Goal: Transaction & Acquisition: Book appointment/travel/reservation

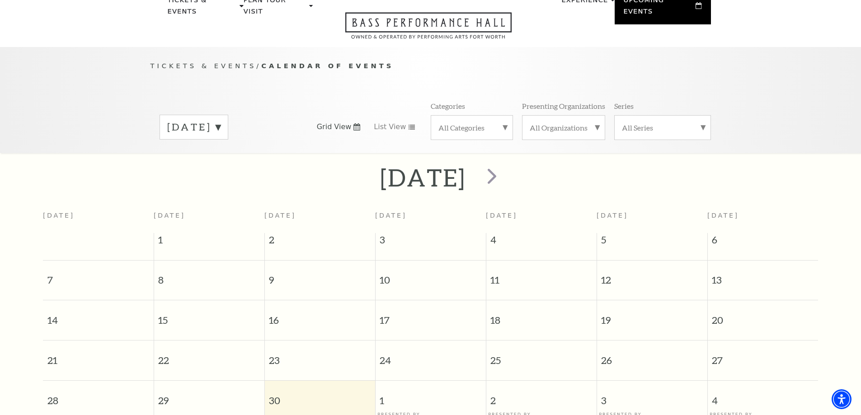
scroll to position [35, 0]
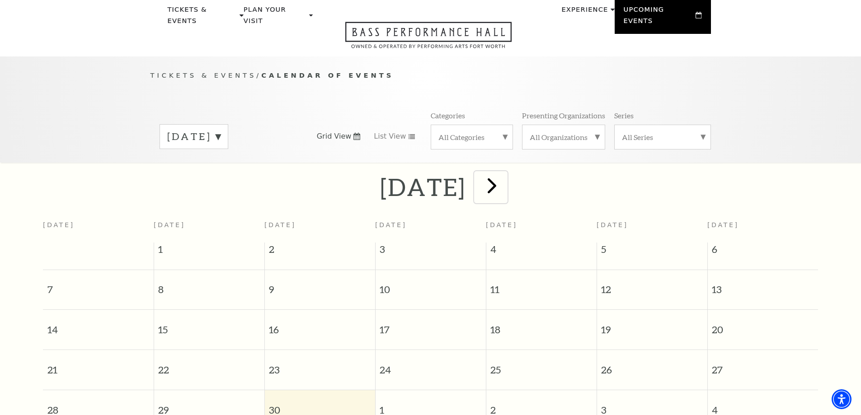
click at [505, 182] on span "next" at bounding box center [492, 186] width 26 height 26
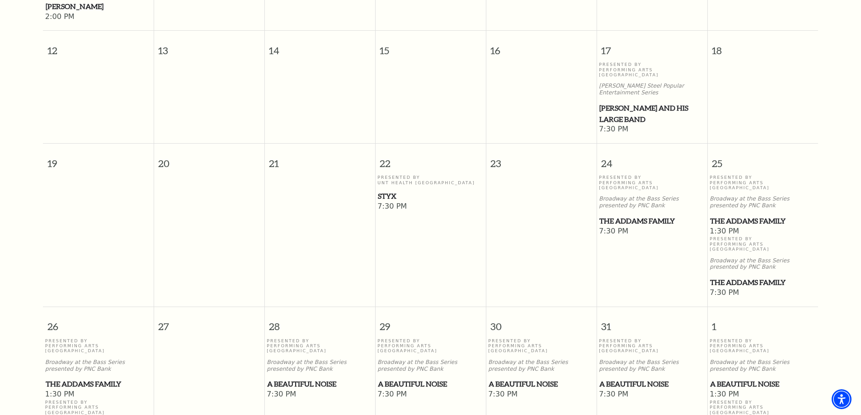
scroll to position [442, 0]
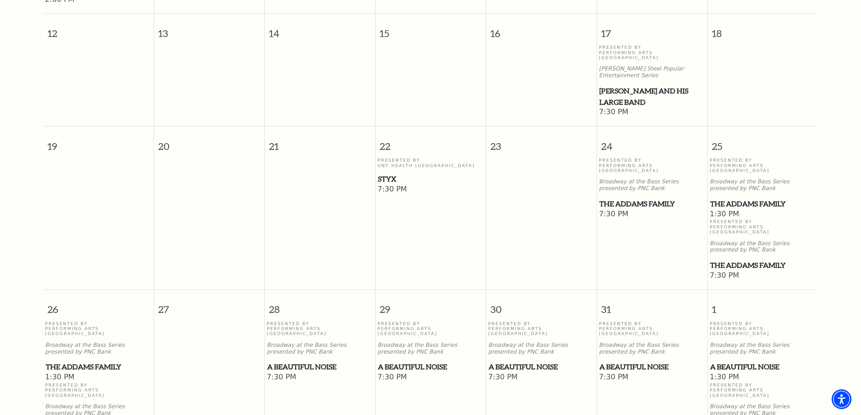
click at [720, 198] on span "The Addams Family" at bounding box center [762, 203] width 105 height 11
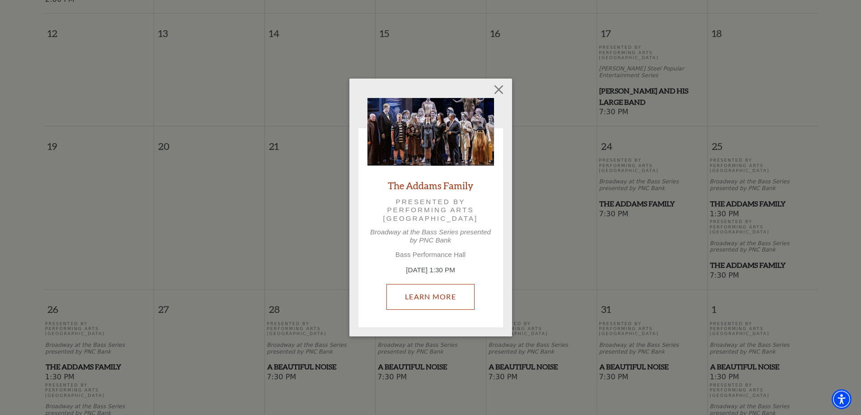
click at [458, 293] on link "Learn More" at bounding box center [430, 296] width 88 height 25
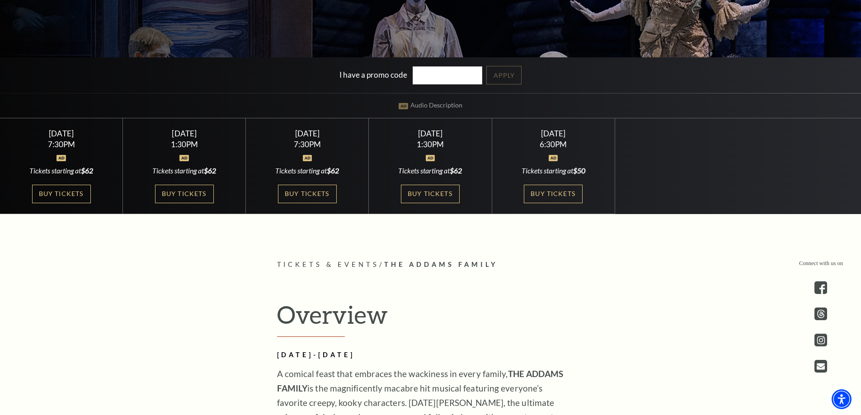
scroll to position [271, 0]
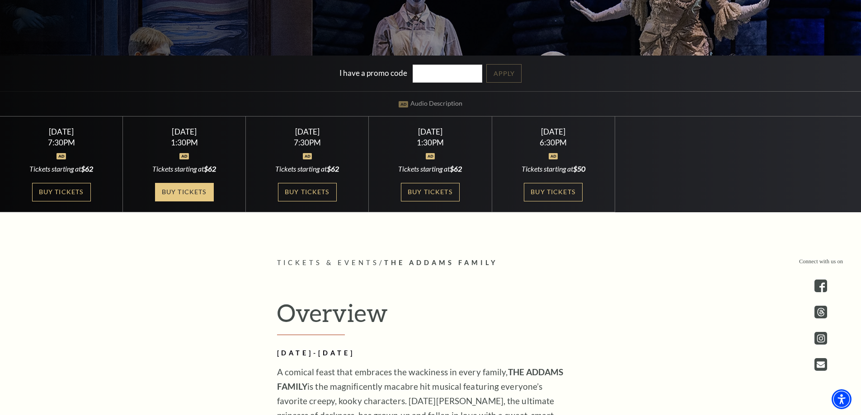
click at [170, 194] on link "Buy Tickets" at bounding box center [184, 192] width 59 height 19
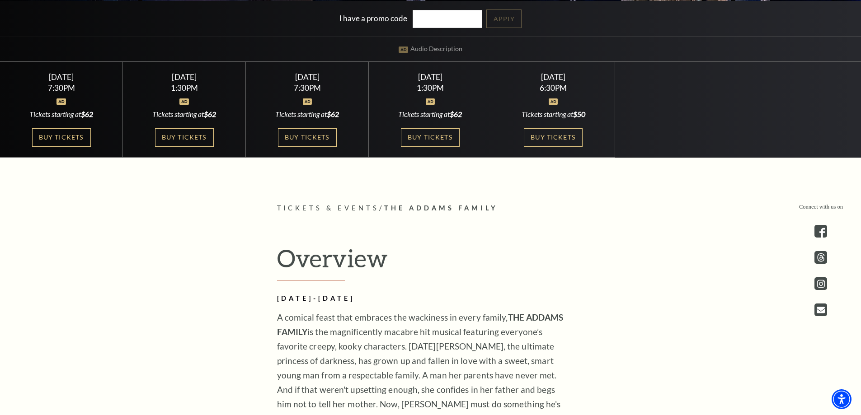
scroll to position [497, 0]
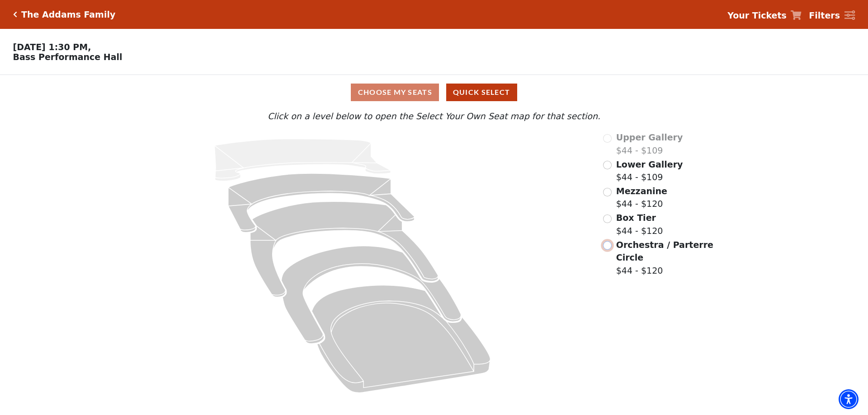
click at [609, 250] on input "Orchestra / Parterre Circle$44 - $120\a" at bounding box center [607, 245] width 9 height 9
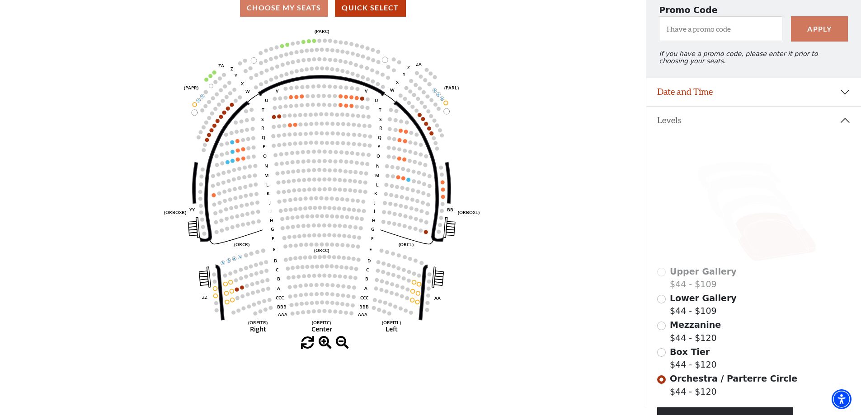
scroll to position [132, 0]
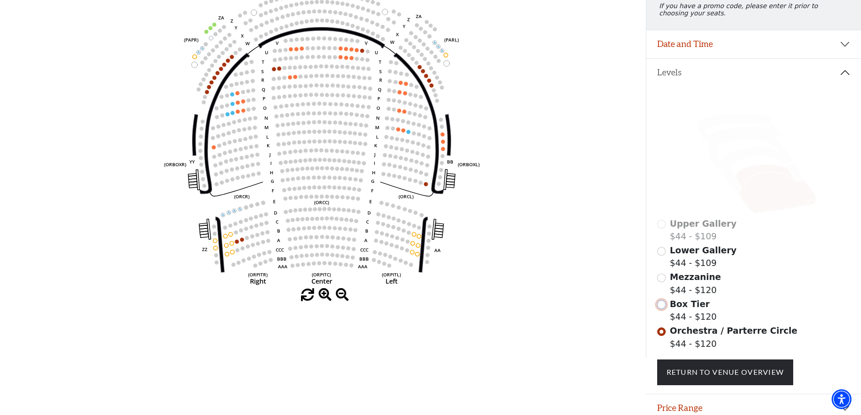
click at [663, 309] on input "Box Tier$44 - $120\a" at bounding box center [661, 305] width 9 height 9
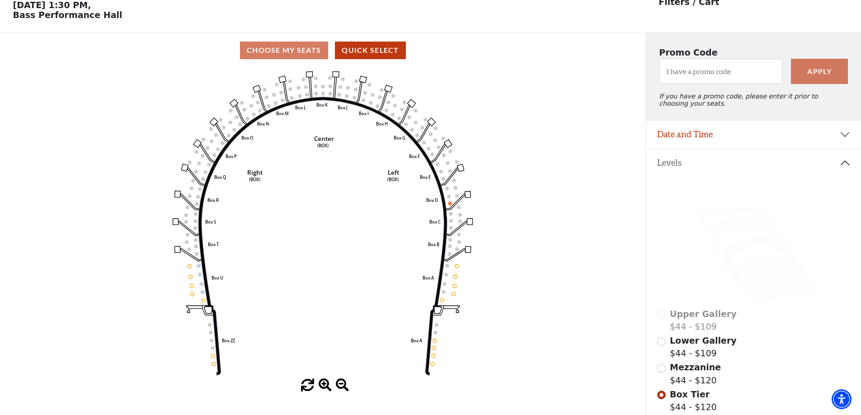
scroll to position [87, 0]
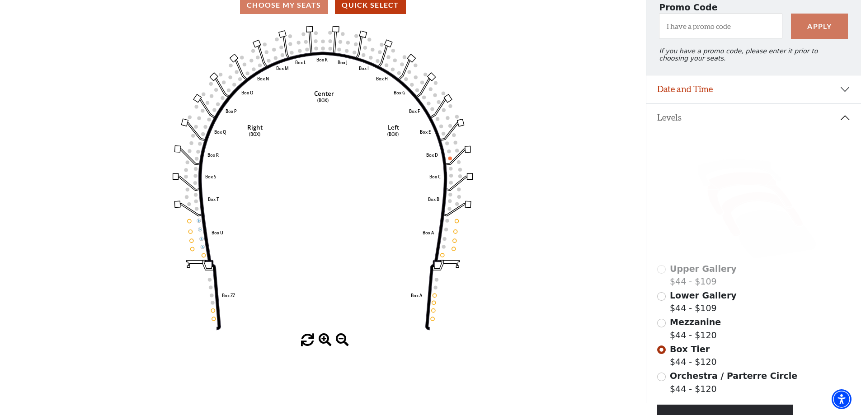
click at [724, 191] on icon at bounding box center [749, 193] width 85 height 43
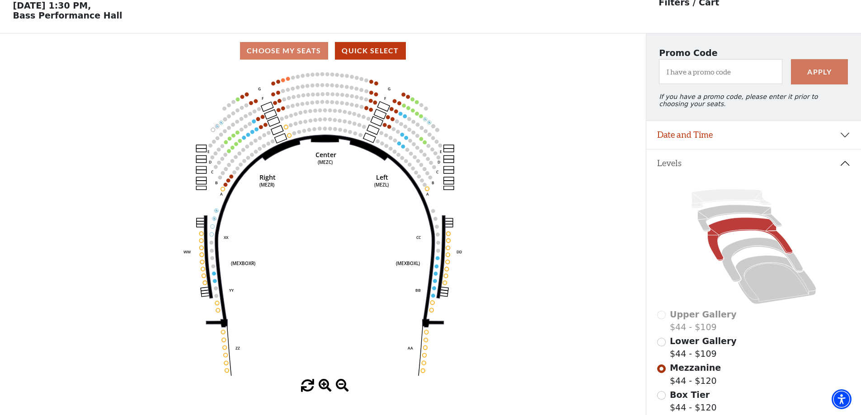
scroll to position [42, 0]
click at [696, 346] on span "Lower Gallery" at bounding box center [703, 341] width 67 height 10
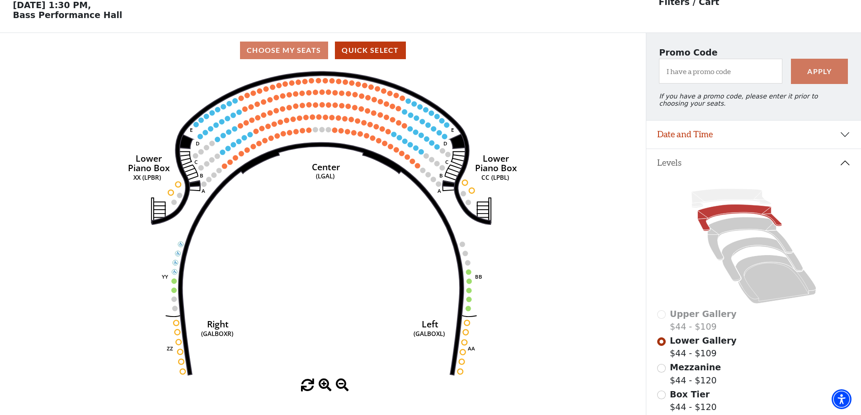
click at [664, 321] on div "Upper Gallery $44 - $109" at bounding box center [753, 321] width 193 height 26
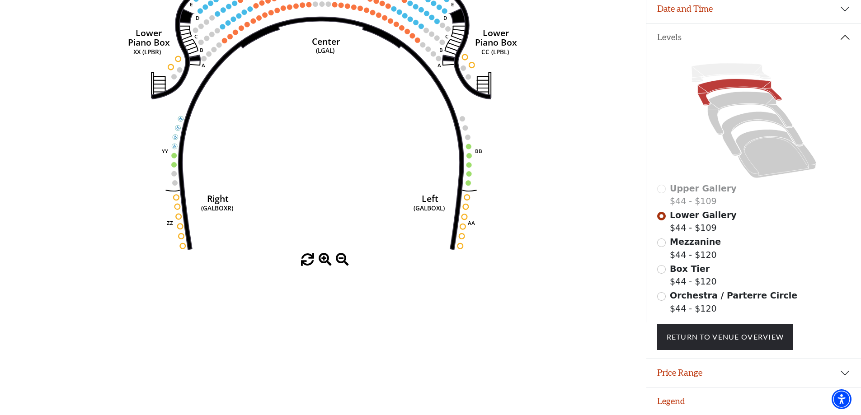
scroll to position [174, 0]
click at [743, 69] on icon at bounding box center [731, 72] width 80 height 19
click at [714, 377] on button "Price Range" at bounding box center [753, 373] width 215 height 28
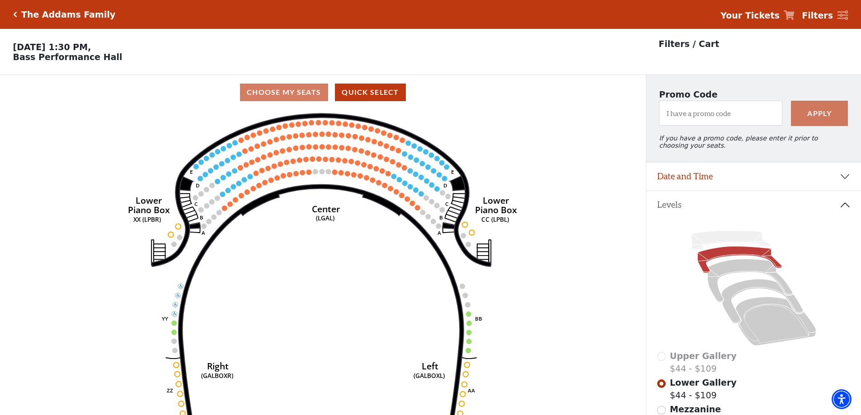
click at [17, 16] on div "The Addams Family" at bounding box center [66, 14] width 99 height 10
click at [16, 15] on icon "Click here to go back to filters" at bounding box center [15, 14] width 4 height 6
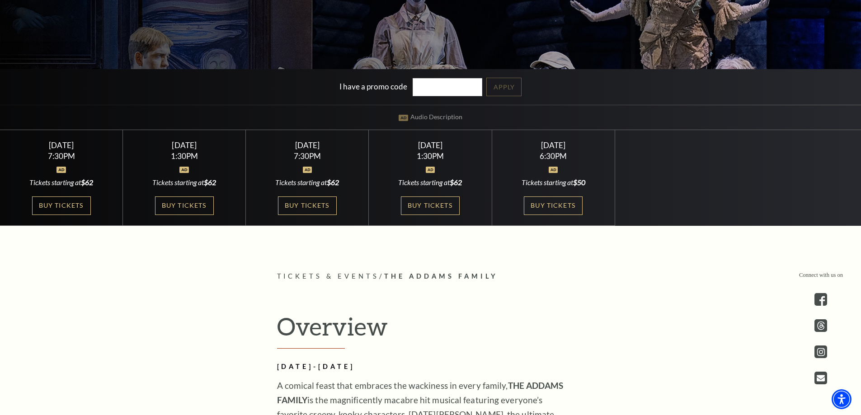
scroll to position [271, 0]
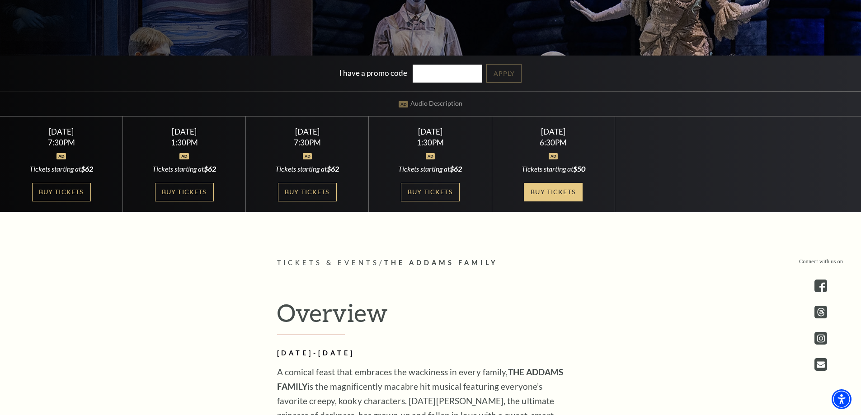
click at [541, 196] on link "Buy Tickets" at bounding box center [553, 192] width 59 height 19
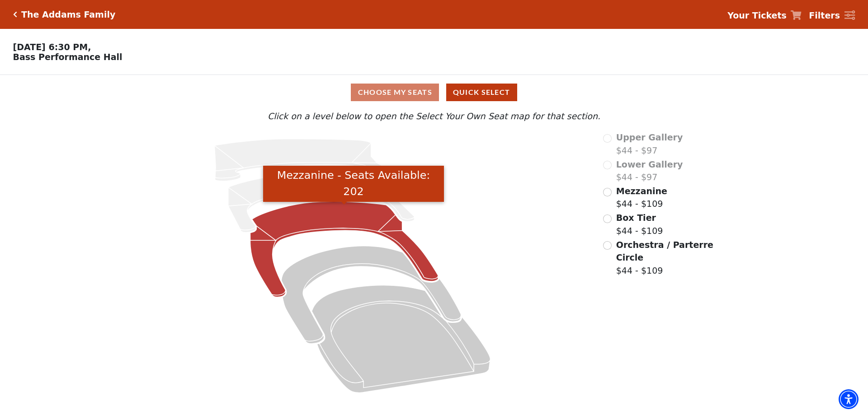
click at [345, 218] on icon "Mezzanine - Seats Available: 202" at bounding box center [344, 250] width 188 height 96
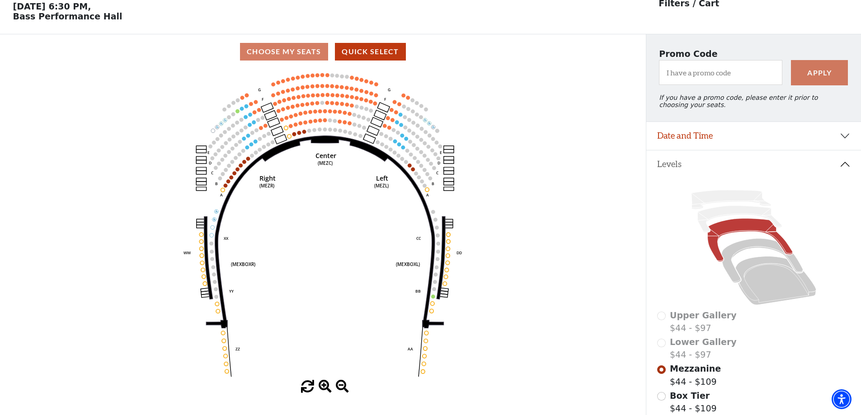
scroll to position [42, 0]
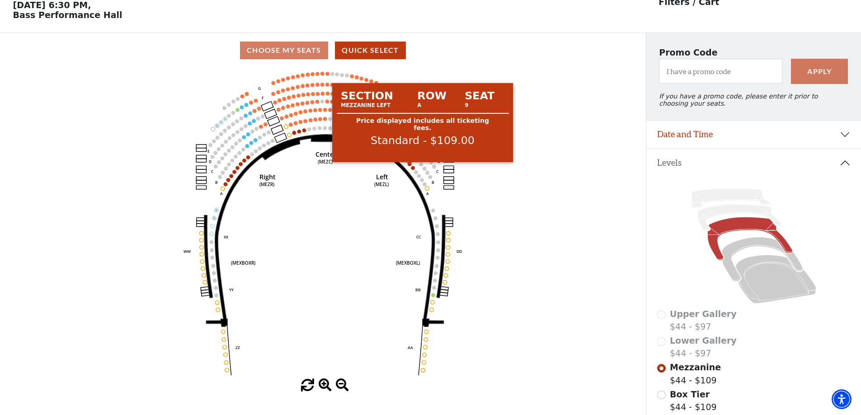
click at [409, 166] on circle at bounding box center [410, 164] width 4 height 4
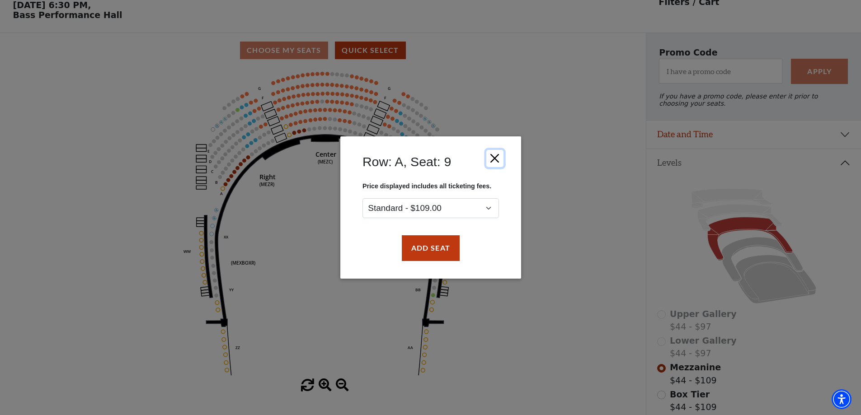
click at [502, 154] on button "Close" at bounding box center [494, 158] width 17 height 17
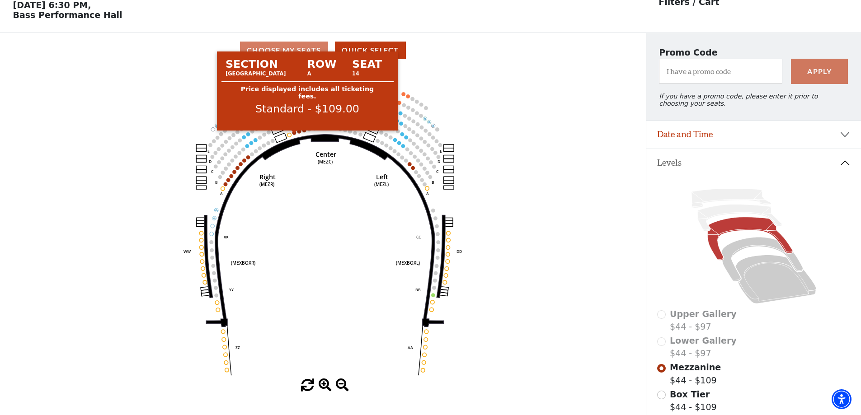
click at [294, 135] on circle at bounding box center [294, 133] width 4 height 4
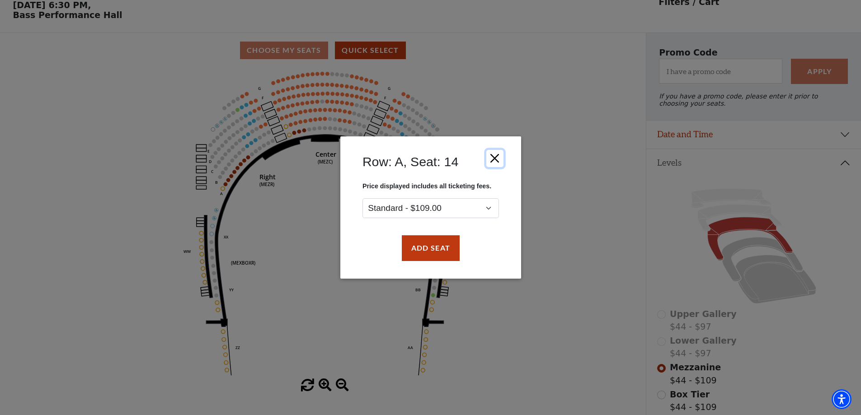
click at [497, 155] on button "Close" at bounding box center [494, 158] width 17 height 17
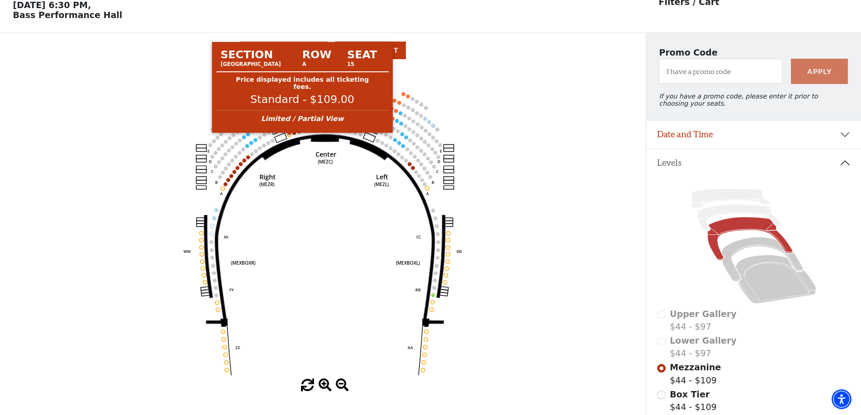
click at [289, 137] on circle at bounding box center [289, 135] width 4 height 4
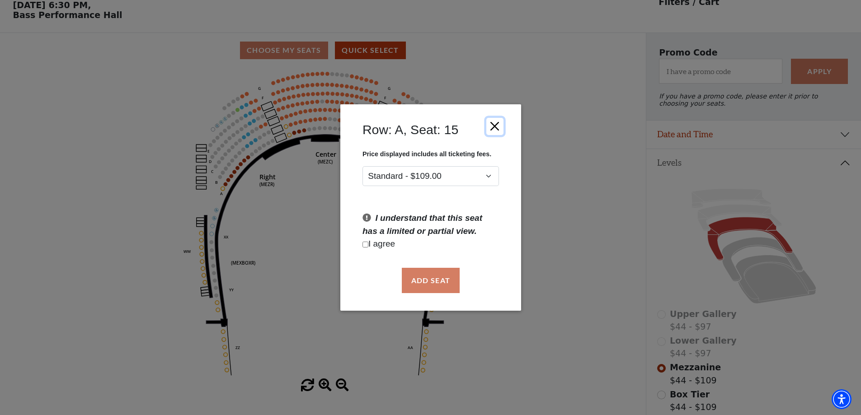
click at [492, 128] on button "Close" at bounding box center [494, 126] width 17 height 17
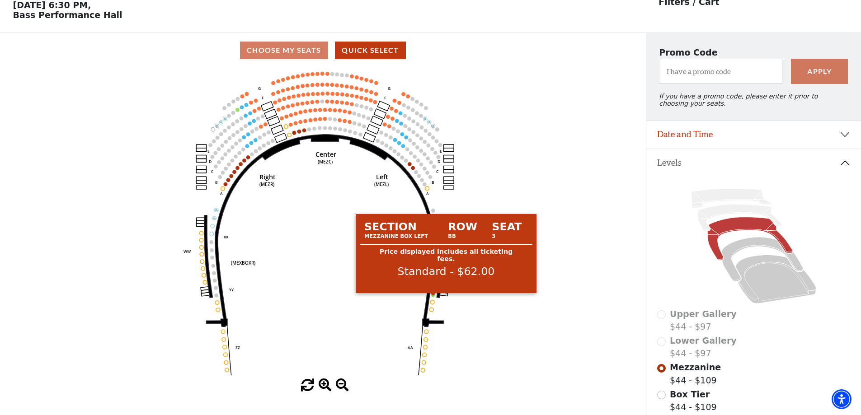
click at [434, 297] on circle at bounding box center [433, 295] width 4 height 4
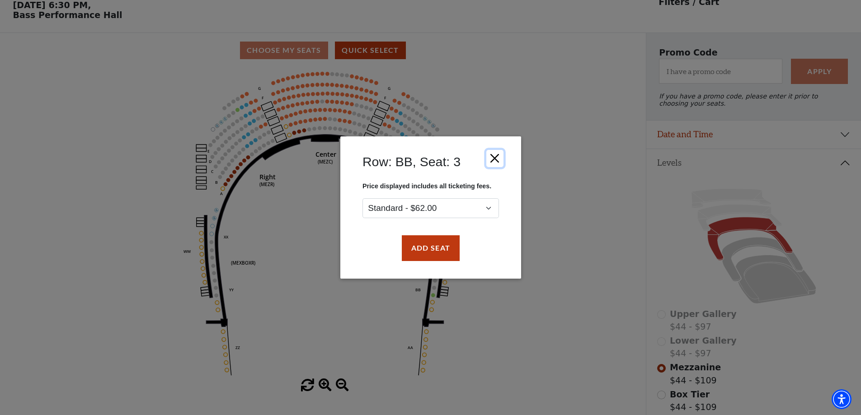
click at [498, 163] on button "Close" at bounding box center [494, 158] width 17 height 17
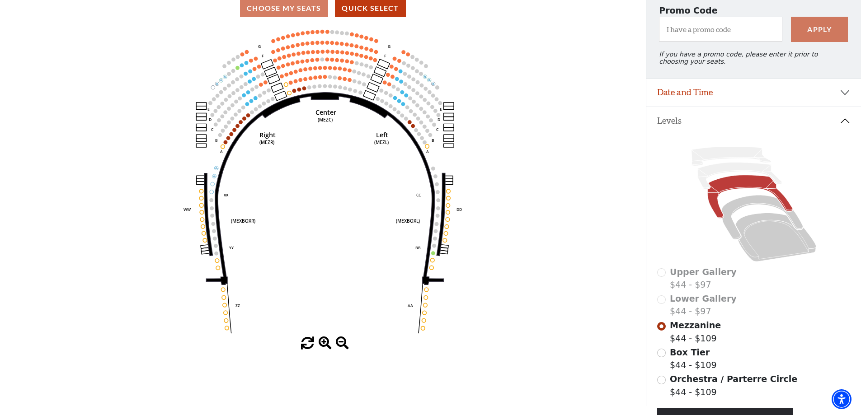
scroll to position [84, 0]
click at [753, 207] on icon at bounding box center [761, 218] width 81 height 44
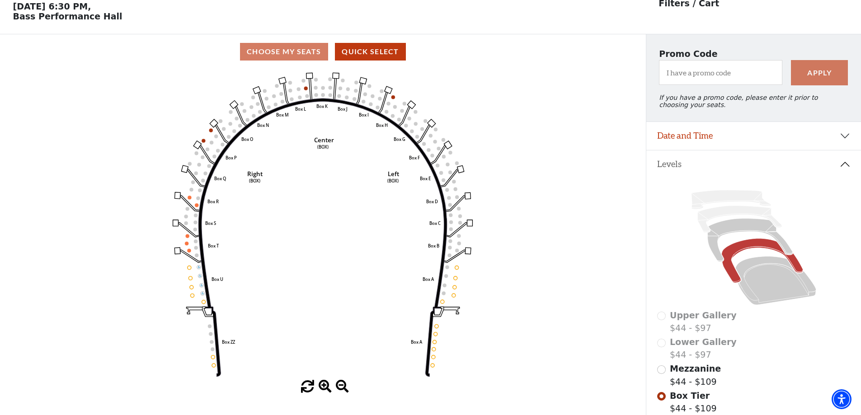
scroll to position [42, 0]
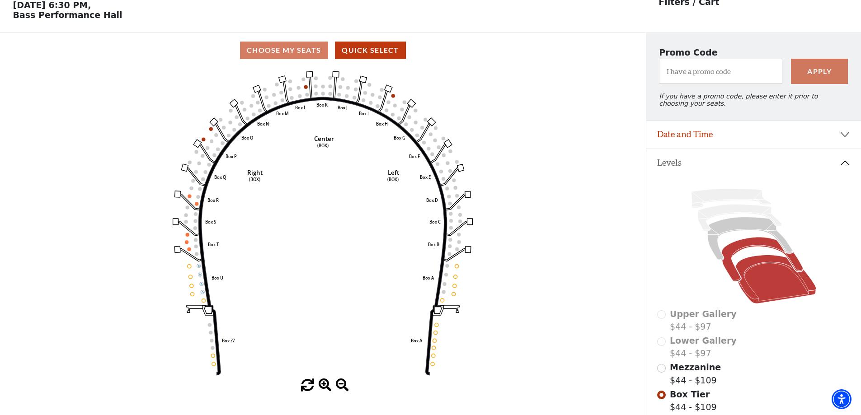
click at [752, 285] on icon at bounding box center [775, 279] width 81 height 49
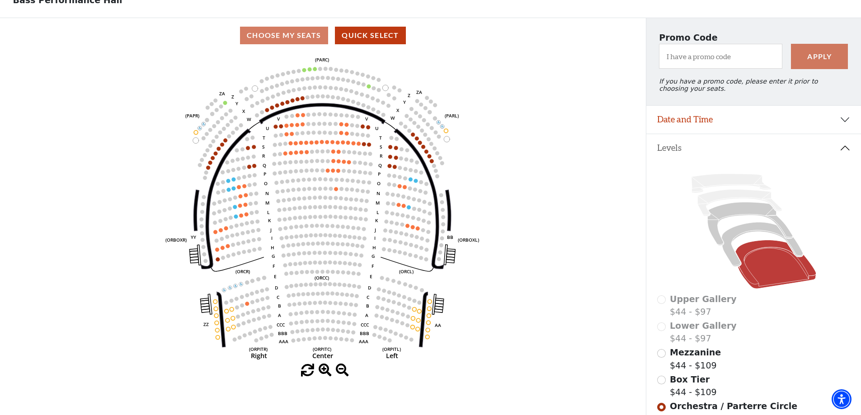
scroll to position [0, 0]
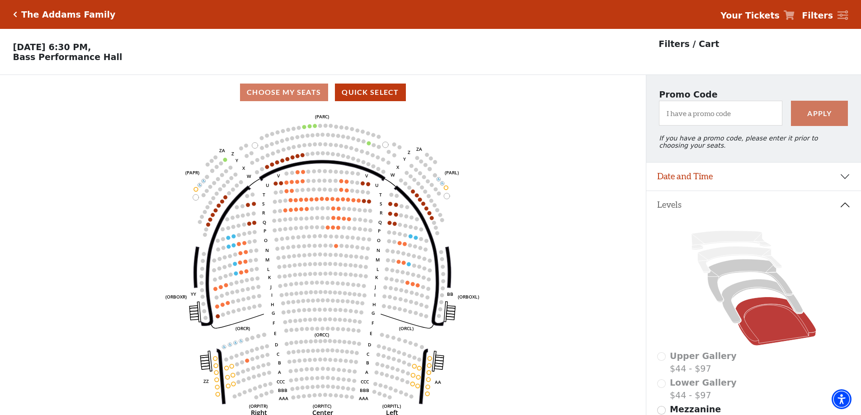
click at [16, 14] on icon "Click here to go back to filters" at bounding box center [15, 14] width 4 height 6
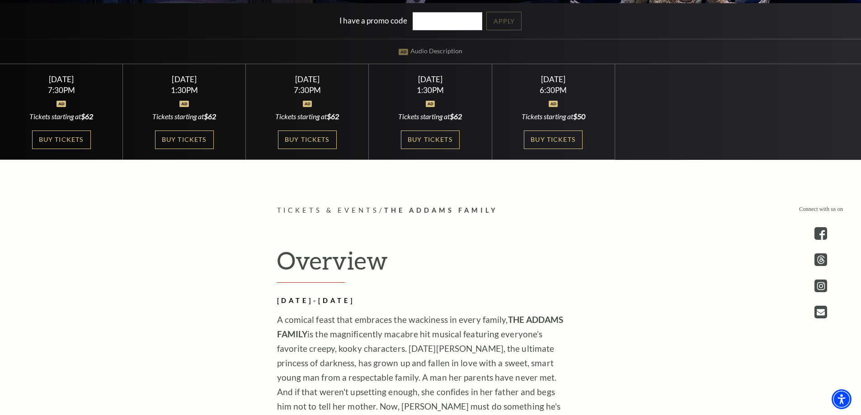
scroll to position [271, 0]
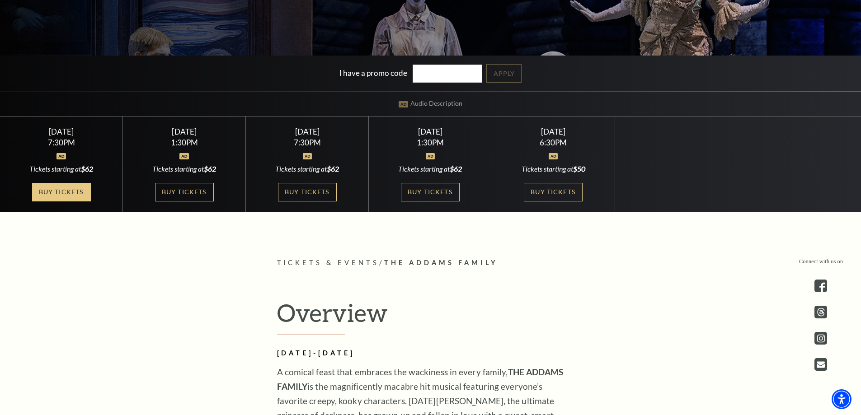
click at [42, 198] on link "Buy Tickets" at bounding box center [61, 192] width 59 height 19
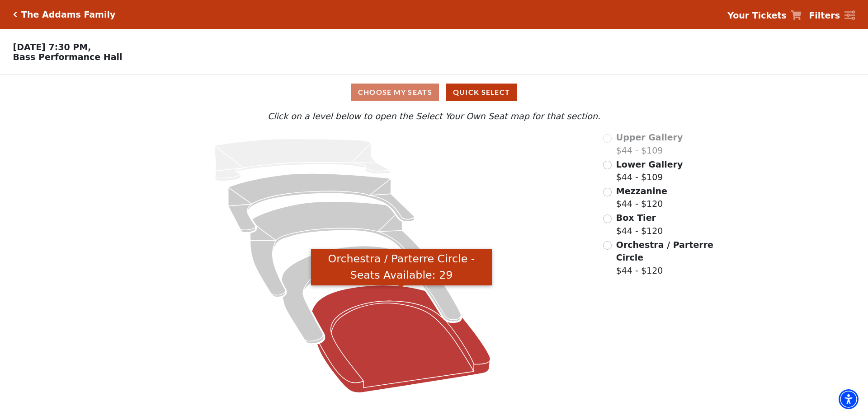
click at [367, 323] on icon "Orchestra / Parterre Circle - Seats Available: 29" at bounding box center [401, 340] width 179 height 108
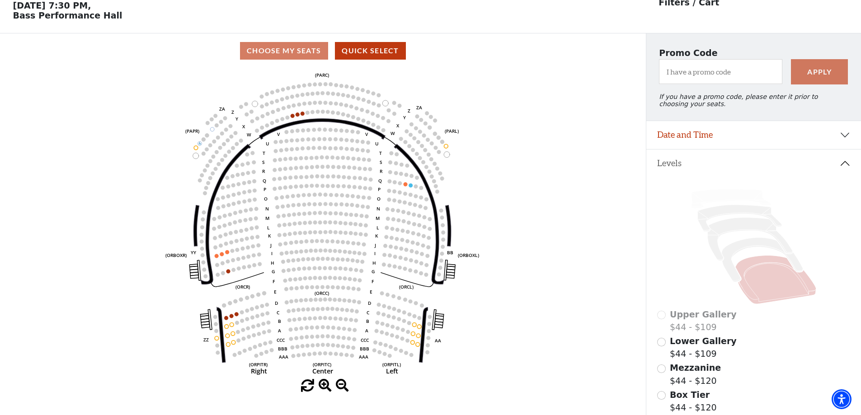
scroll to position [42, 0]
click at [721, 218] on icon at bounding box center [739, 218] width 84 height 27
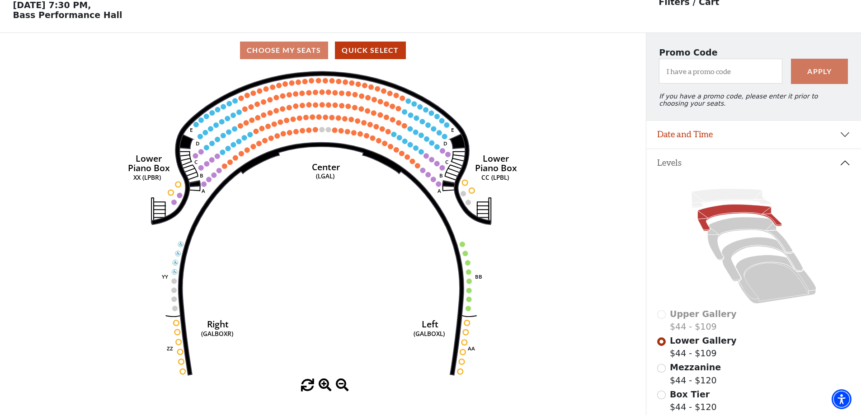
scroll to position [0, 0]
